Goal: Transaction & Acquisition: Book appointment/travel/reservation

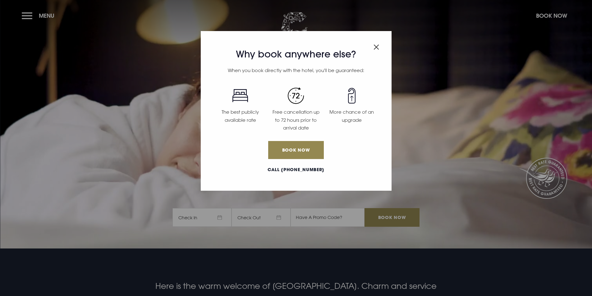
click at [24, 23] on div "Why book anywhere else? When you book directly with the hotel, you'll be guaran…" at bounding box center [296, 148] width 592 height 296
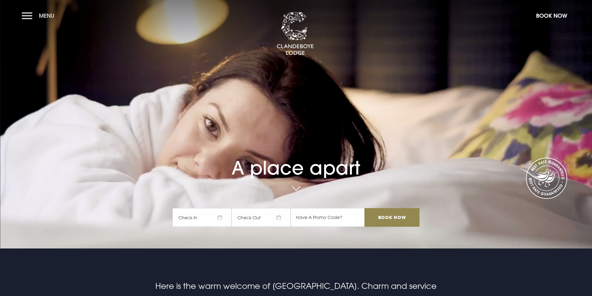
click at [27, 18] on button "Menu" at bounding box center [40, 15] width 36 height 13
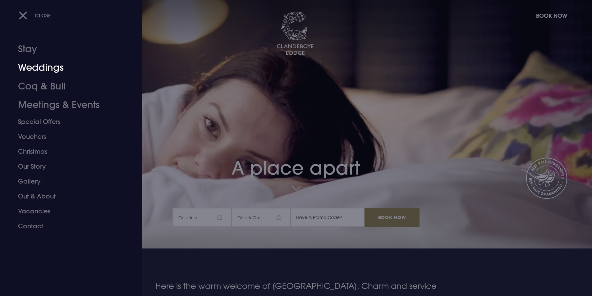
click at [61, 69] on link "Weddings" at bounding box center [67, 67] width 98 height 19
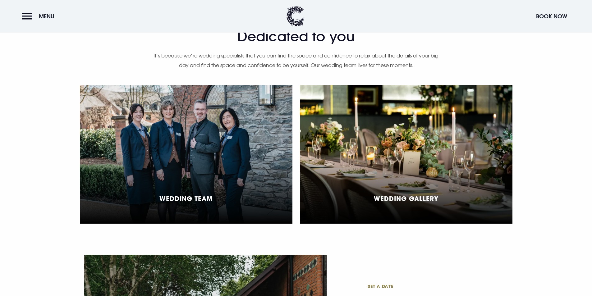
scroll to position [1554, 0]
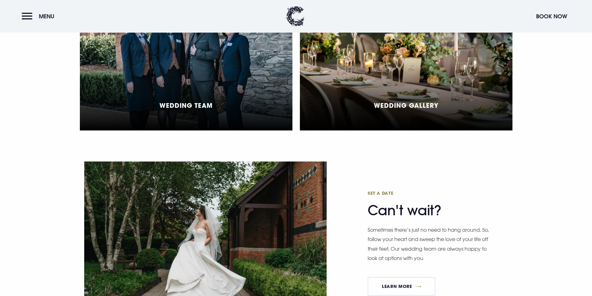
click at [449, 101] on div "Wedding Gallery" at bounding box center [406, 61] width 213 height 139
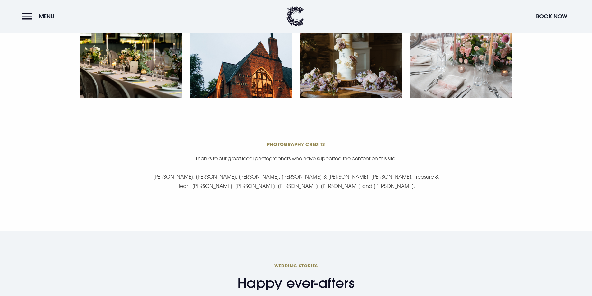
scroll to position [1057, 0]
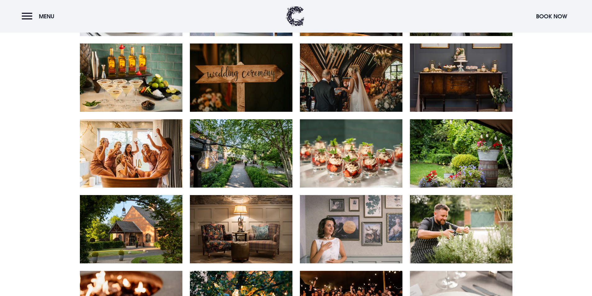
drag, startPoint x: 592, startPoint y: 247, endPoint x: 595, endPoint y: 5, distance: 242.1
click at [592, 0] on html "We value your privacy We use cookies to enhance your browsing experience, serve…" at bounding box center [296, 99] width 592 height 2312
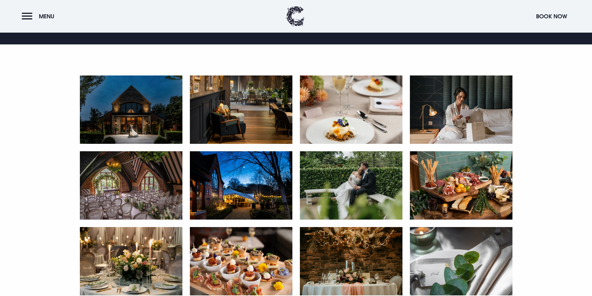
scroll to position [187, 0]
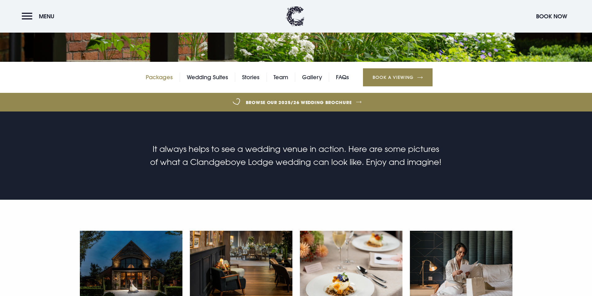
click at [164, 80] on link "Packages" at bounding box center [159, 77] width 27 height 9
